Goal: Task Accomplishment & Management: Manage account settings

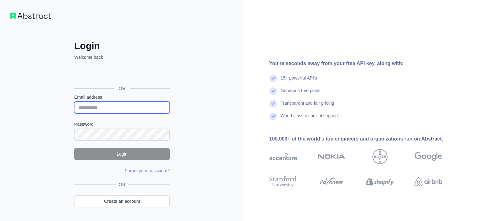
type input "**********"
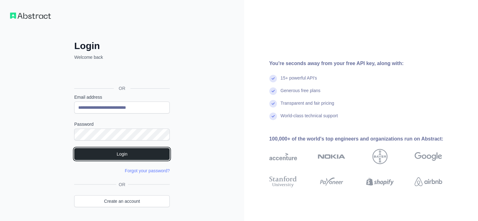
click at [117, 153] on button "Login" at bounding box center [122, 154] width 96 height 12
